Goal: Transaction & Acquisition: Purchase product/service

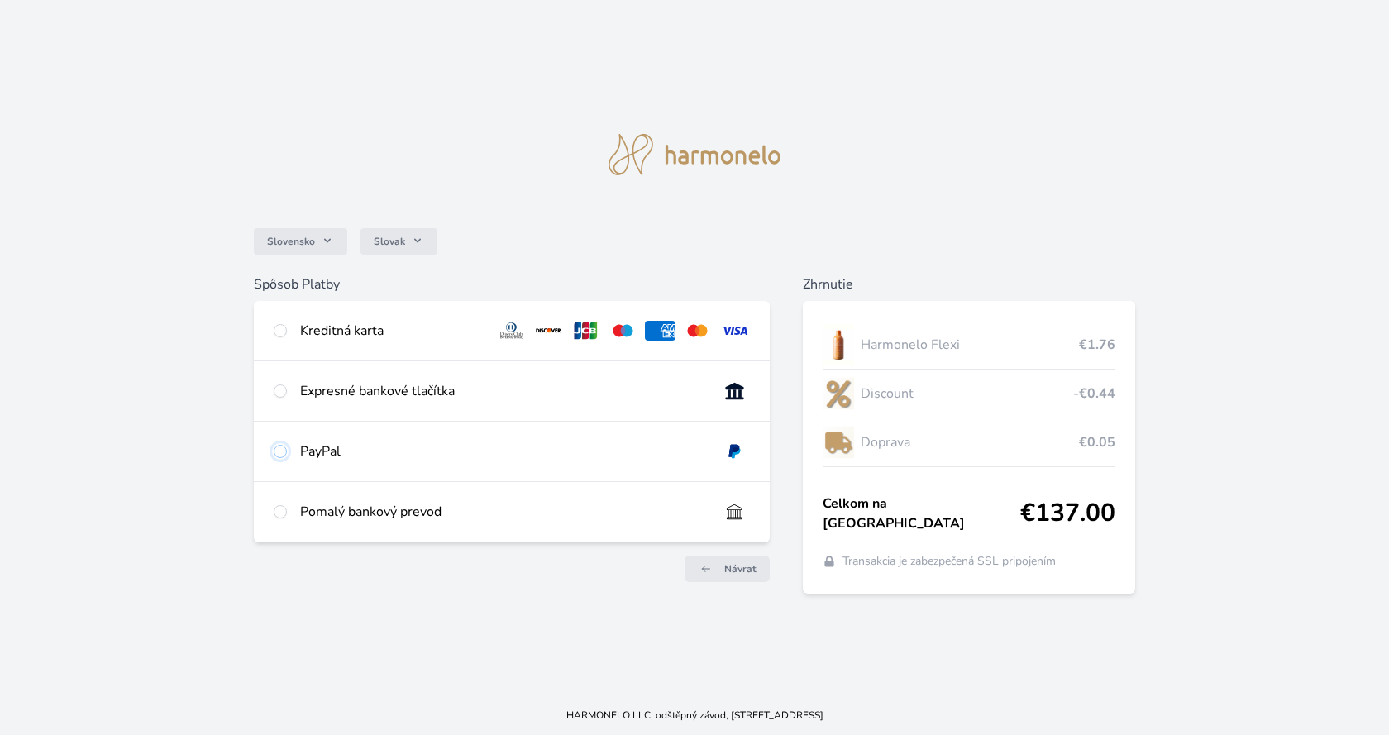
click at [285, 449] on input "radio" at bounding box center [280, 451] width 13 height 13
radio input "true"
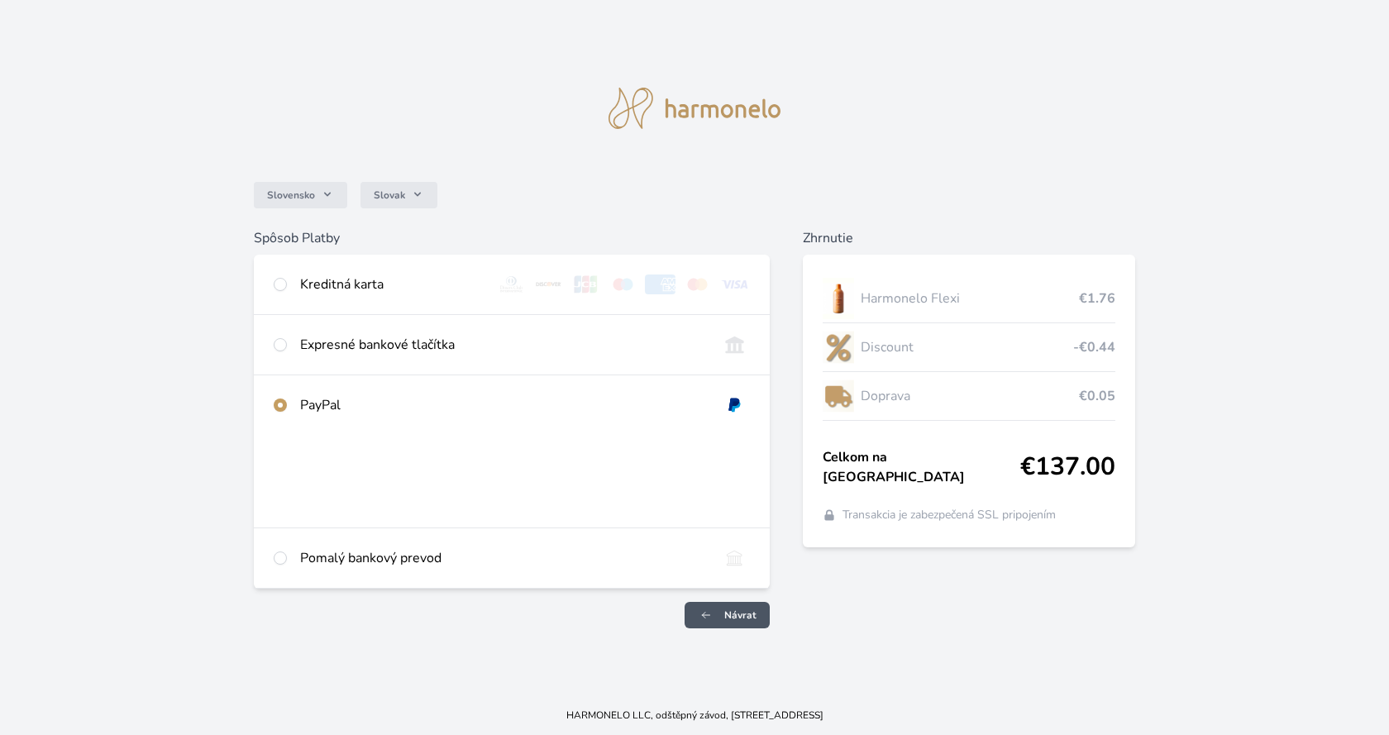
click at [731, 613] on span "Návrat" at bounding box center [740, 615] width 32 height 13
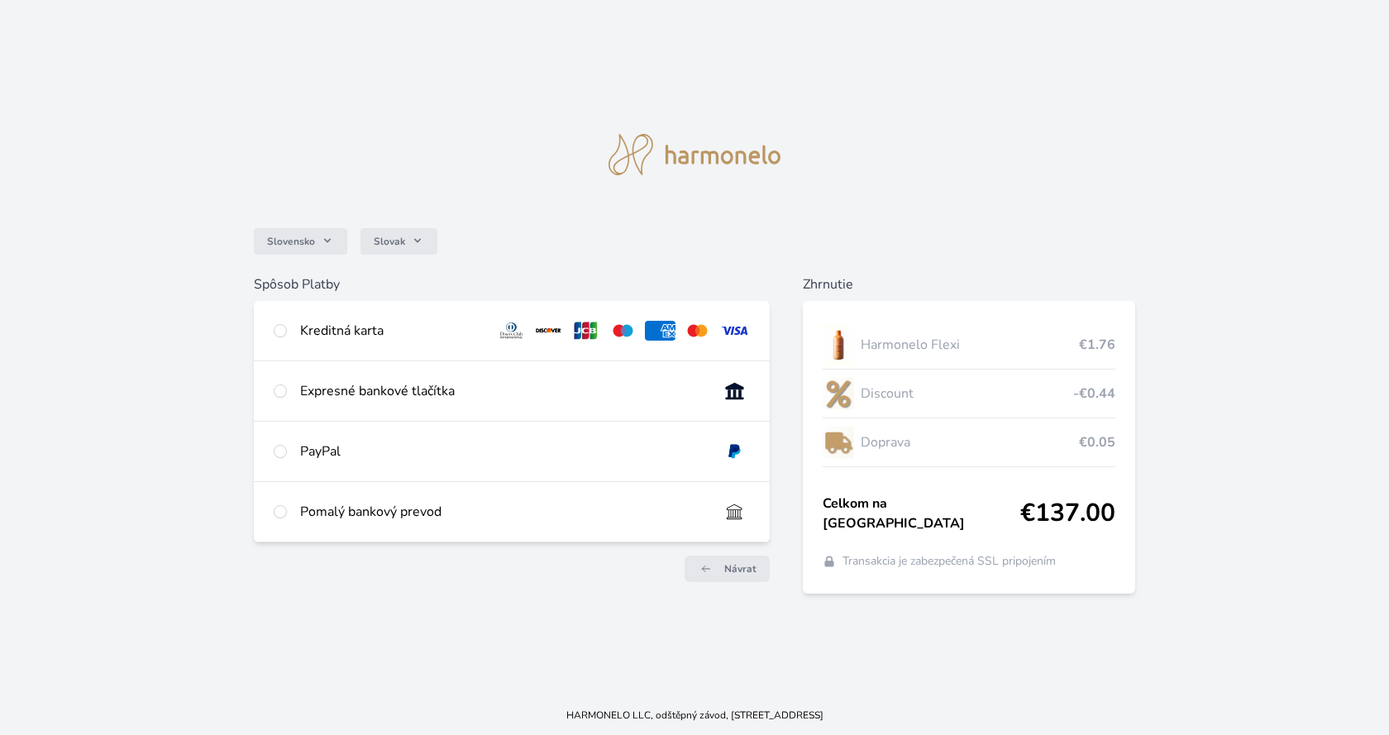
click at [736, 449] on img at bounding box center [734, 452] width 31 height 20
radio input "true"
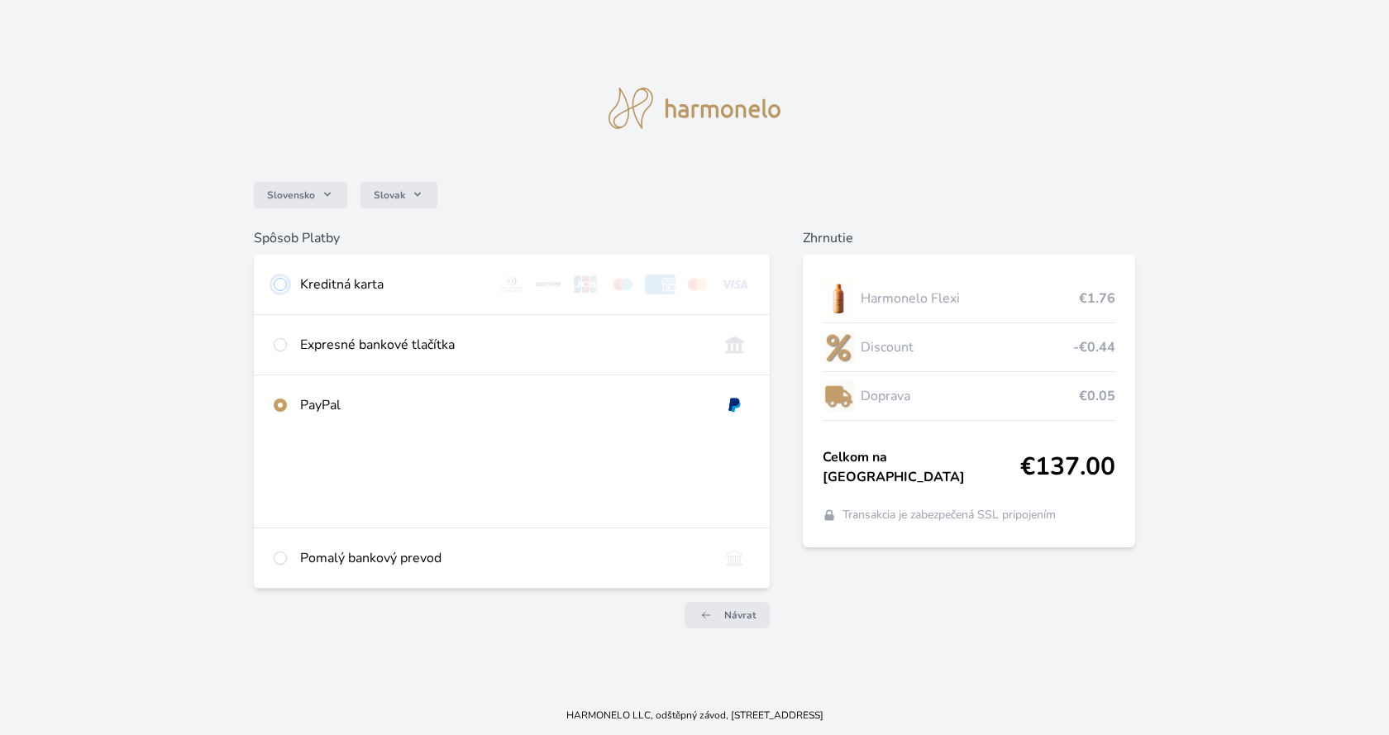
click at [282, 287] on input "radio" at bounding box center [280, 284] width 13 height 13
radio input "true"
radio input "false"
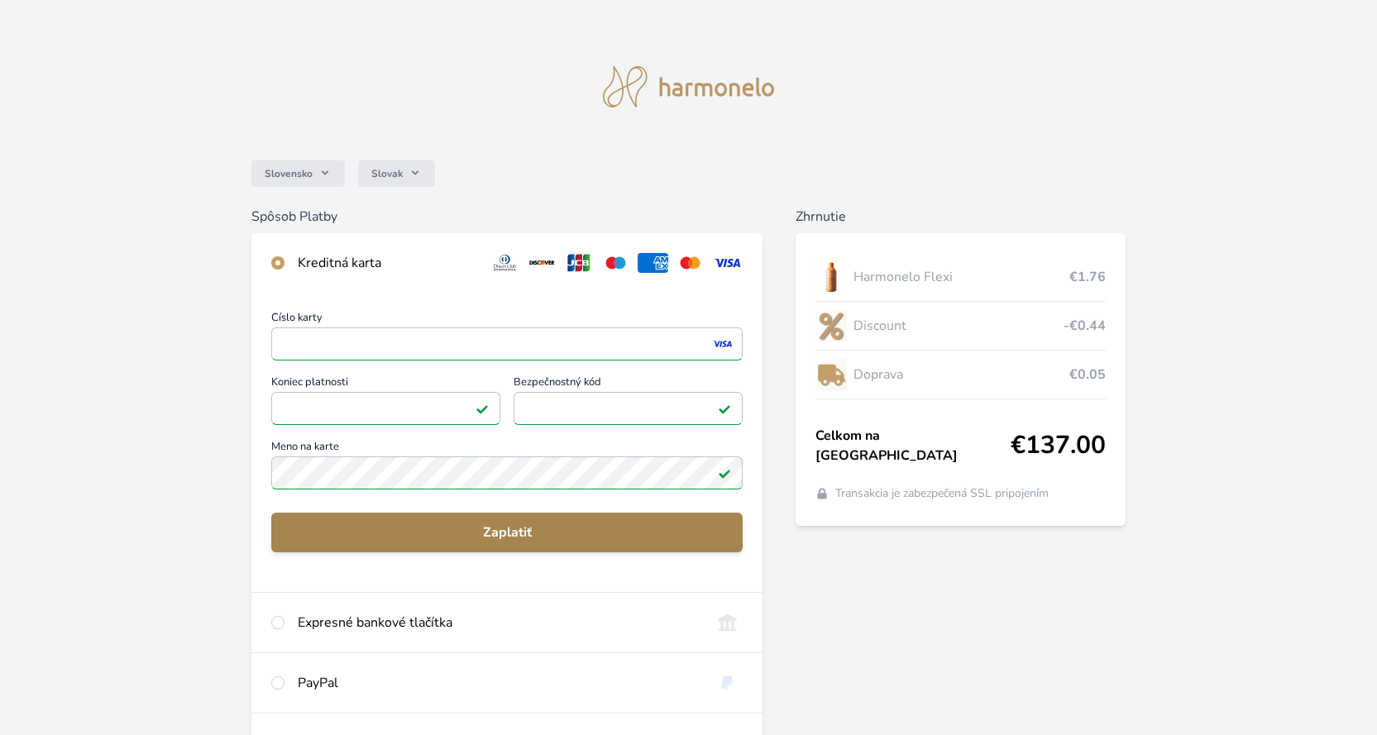
click at [509, 534] on span "Zaplatiť" at bounding box center [506, 533] width 445 height 20
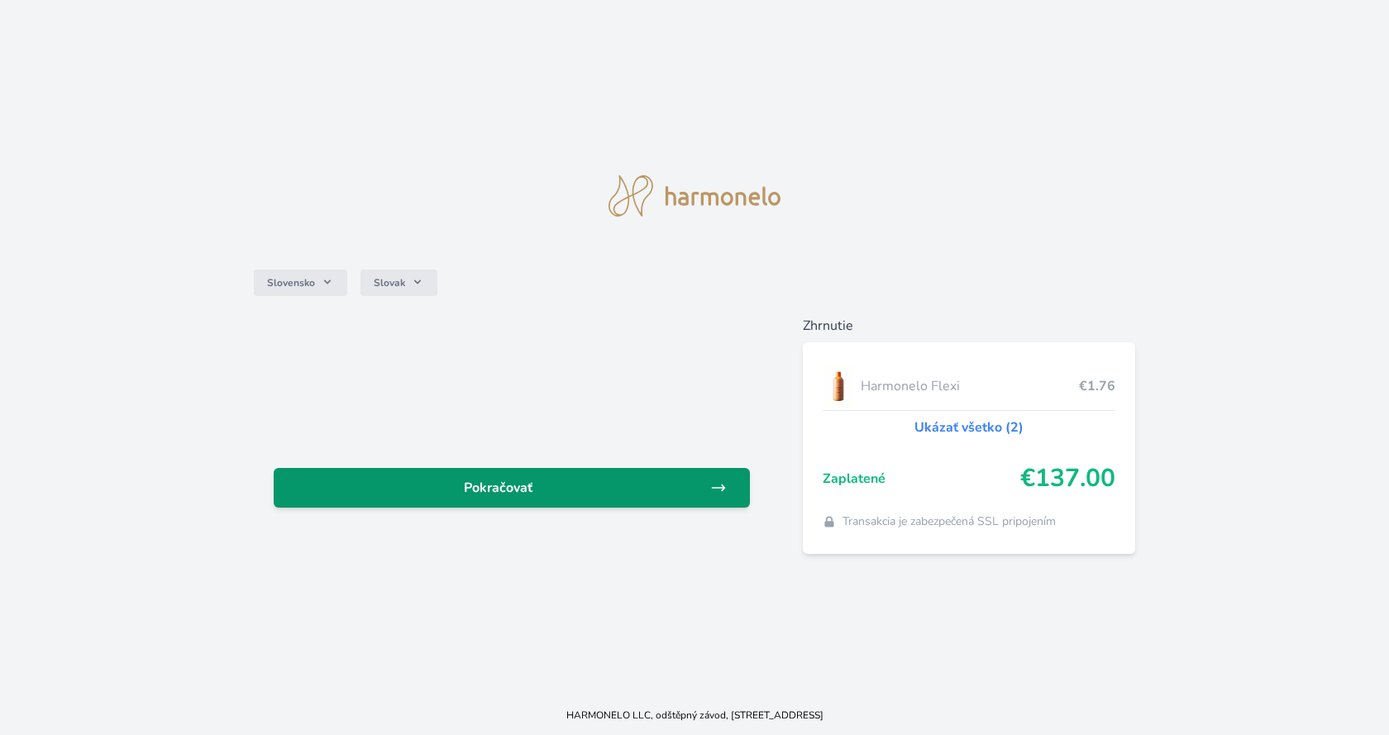
click at [539, 480] on span "Pokračovať" at bounding box center [498, 488] width 423 height 20
